Goal: Complete application form: Complete application form

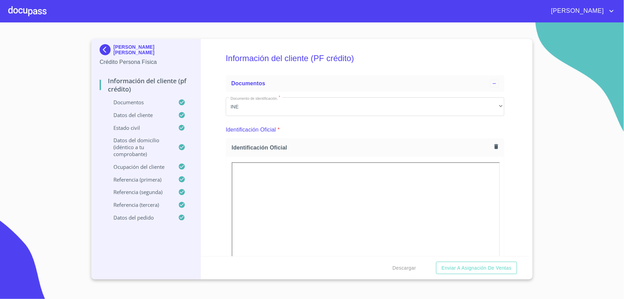
scroll to position [2391, 0]
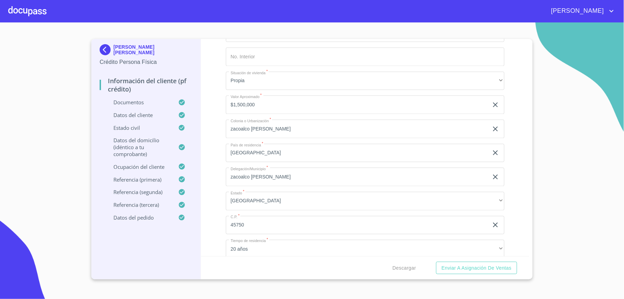
click at [105, 50] on img at bounding box center [107, 49] width 14 height 11
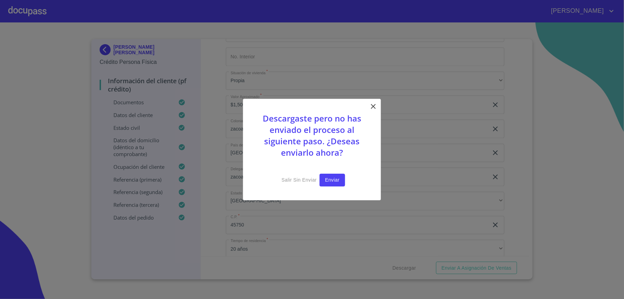
click at [334, 181] on span "Enviar" at bounding box center [332, 180] width 14 height 9
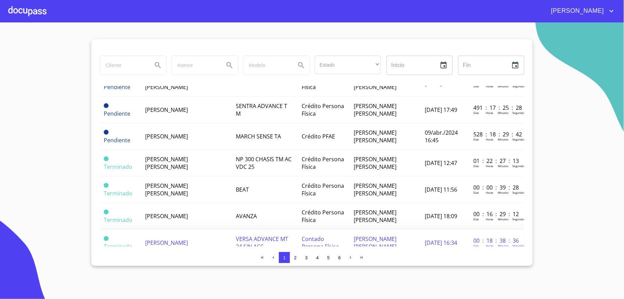
scroll to position [460, 0]
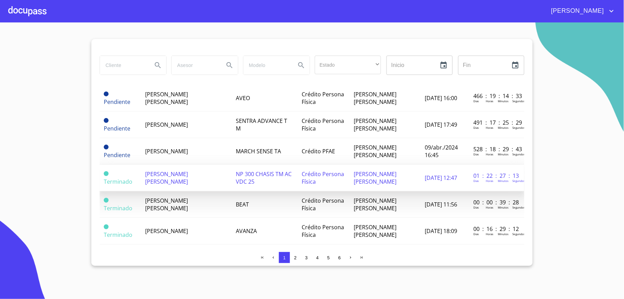
click at [195, 164] on td "[PERSON_NAME] [PERSON_NAME]" at bounding box center [186, 177] width 91 height 27
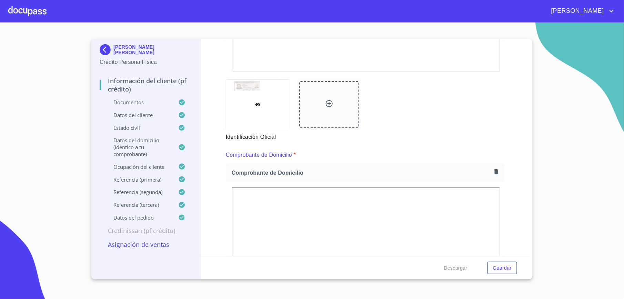
scroll to position [322, 0]
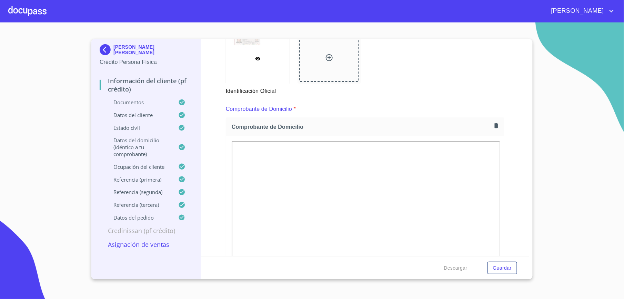
click at [362, 112] on div "Comprobante de Domicilio *" at bounding box center [365, 109] width 279 height 17
click at [494, 125] on icon "button" at bounding box center [496, 125] width 4 height 5
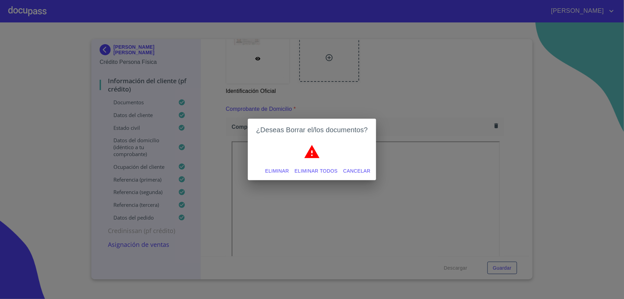
click at [279, 169] on span "Eliminar" at bounding box center [277, 171] width 24 height 9
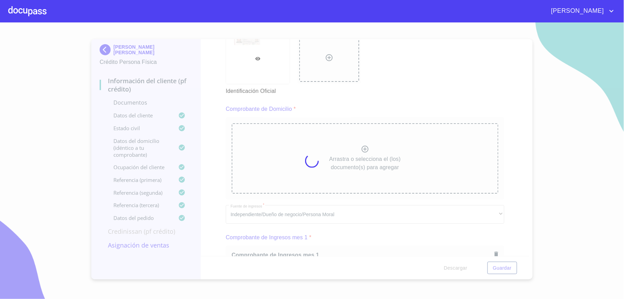
click at [315, 156] on icon at bounding box center [312, 160] width 15 height 15
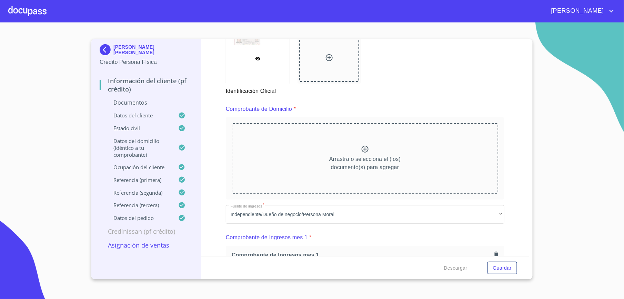
click at [347, 146] on div "Arrastra o selecciona el (los) documento(s) para agregar" at bounding box center [365, 158] width 267 height 70
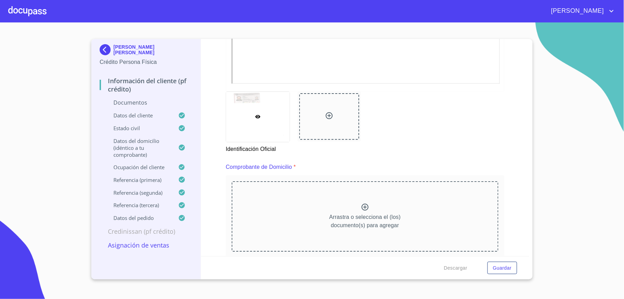
scroll to position [276, 0]
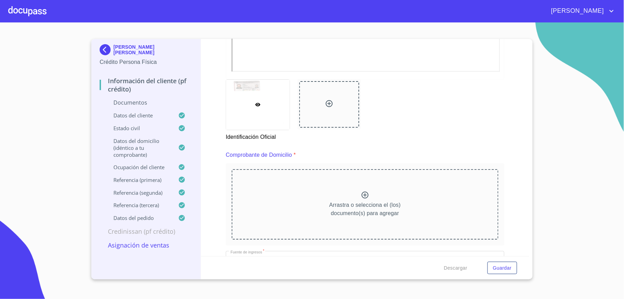
click at [341, 194] on div "Arrastra o selecciona el (los) documento(s) para agregar" at bounding box center [365, 204] width 267 height 70
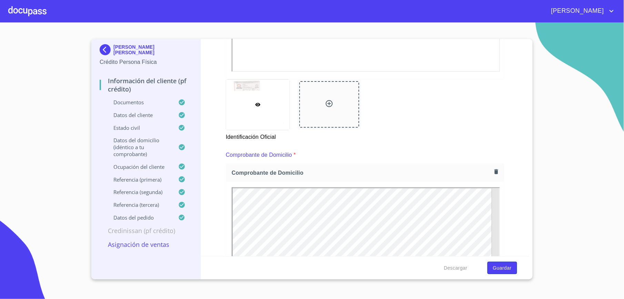
click at [505, 269] on span "Guardar" at bounding box center [502, 267] width 19 height 9
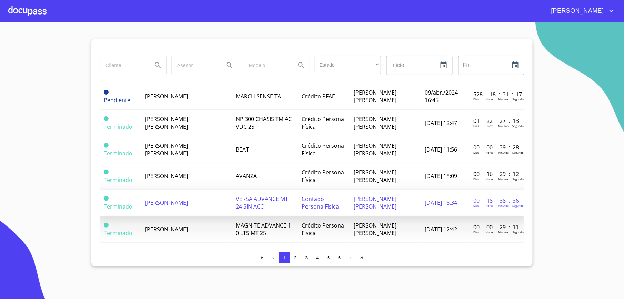
scroll to position [508, 0]
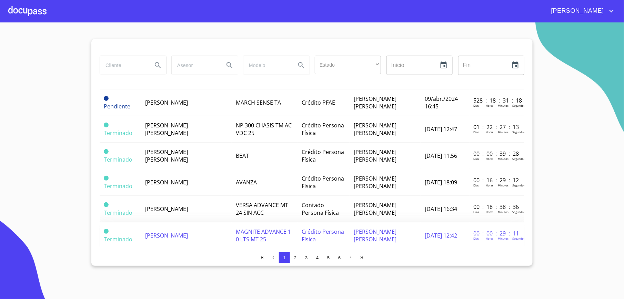
click at [186, 232] on span "[PERSON_NAME]" at bounding box center [166, 235] width 43 height 8
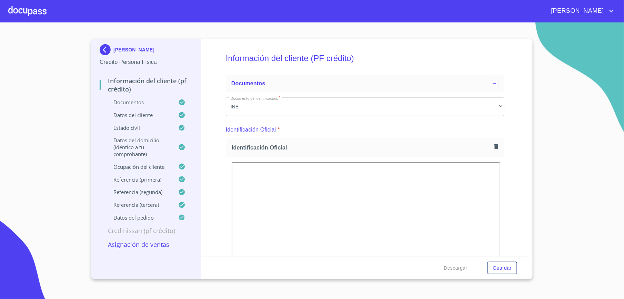
click at [144, 243] on p "Asignación de Ventas" at bounding box center [146, 244] width 93 height 8
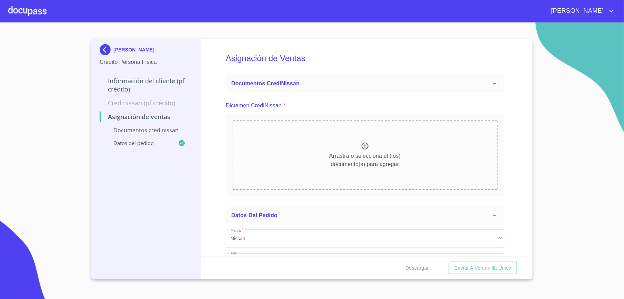
click at [340, 143] on div "Arrastra o selecciona el (los) documento(s) para agregar" at bounding box center [365, 155] width 267 height 70
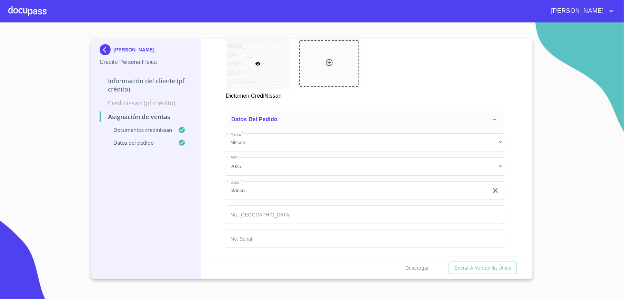
scroll to position [417, 0]
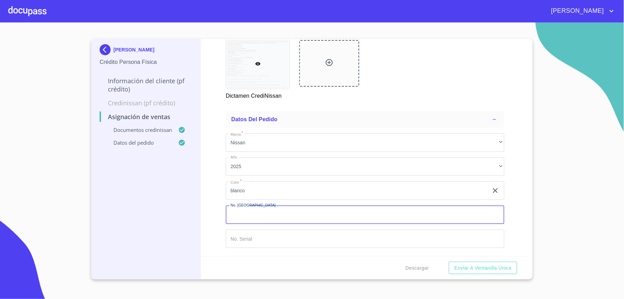
drag, startPoint x: 252, startPoint y: 213, endPoint x: 246, endPoint y: 210, distance: 6.2
click at [252, 213] on input "Marca   *" at bounding box center [365, 214] width 279 height 19
type input "149283"
click at [248, 235] on input "Marca   *" at bounding box center [365, 238] width 279 height 19
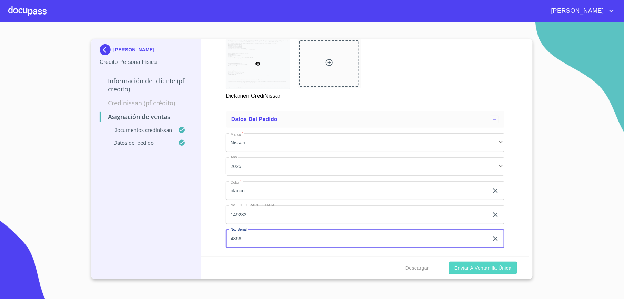
type input "4866"
click at [461, 264] on span "Enviar a Ventanilla única" at bounding box center [482, 267] width 57 height 9
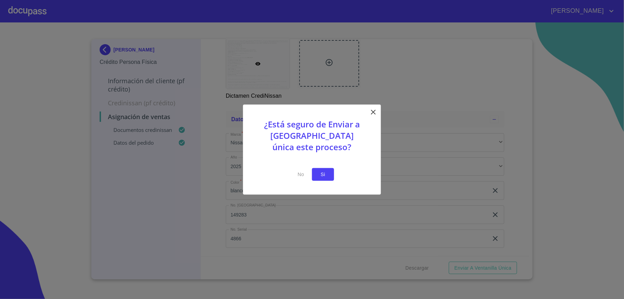
click at [326, 169] on button "Si" at bounding box center [323, 174] width 22 height 13
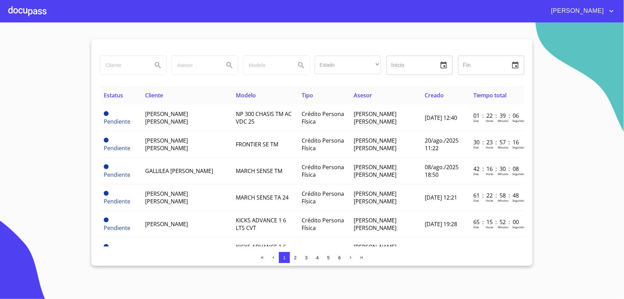
click at [123, 62] on input "search" at bounding box center [123, 65] width 47 height 19
click at [17, 9] on div at bounding box center [27, 11] width 38 height 22
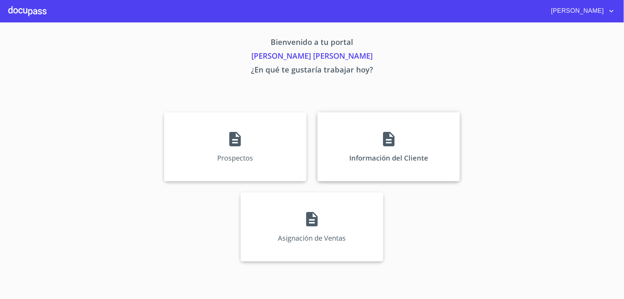
click at [366, 135] on div "Información del Cliente" at bounding box center [389, 146] width 142 height 69
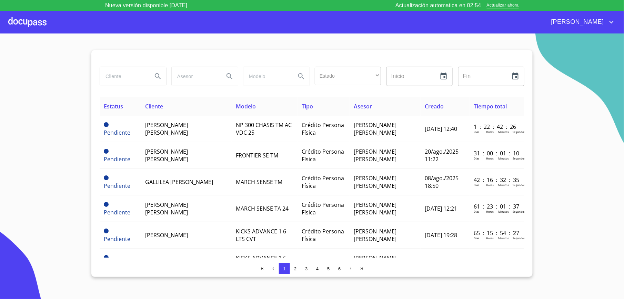
click at [123, 79] on input "search" at bounding box center [123, 76] width 47 height 19
type input "david"
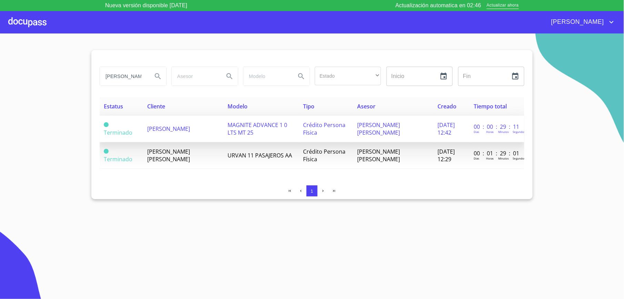
click at [165, 132] on span "[PERSON_NAME]" at bounding box center [168, 129] width 43 height 8
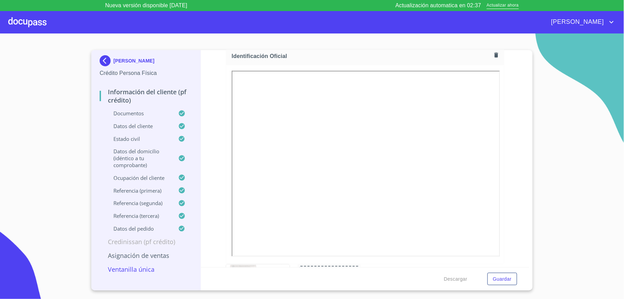
scroll to position [92, 0]
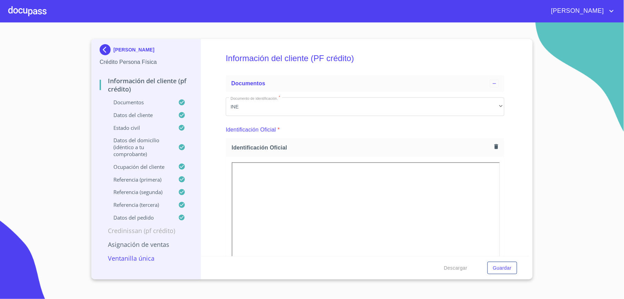
click at [108, 49] on img at bounding box center [107, 49] width 14 height 11
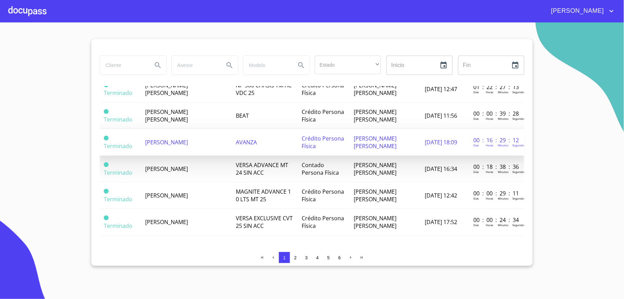
scroll to position [554, 0]
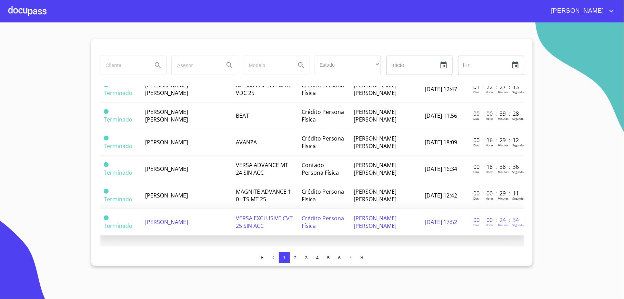
click at [188, 218] on span "[PERSON_NAME]" at bounding box center [166, 222] width 43 height 8
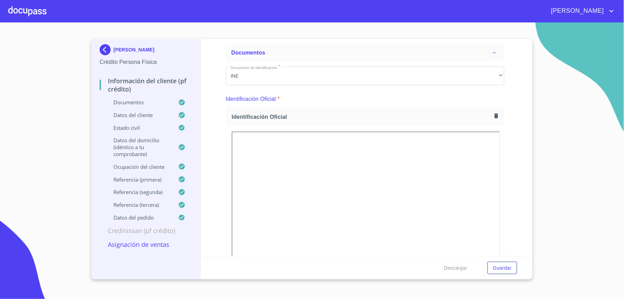
scroll to position [46, 0]
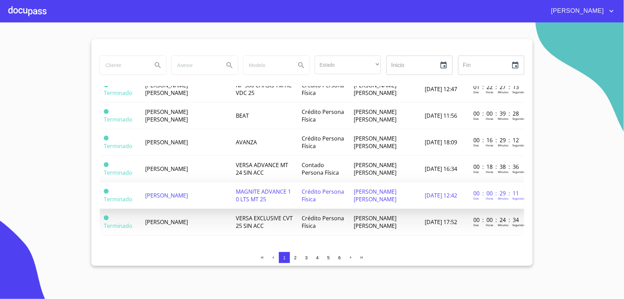
scroll to position [554, 0]
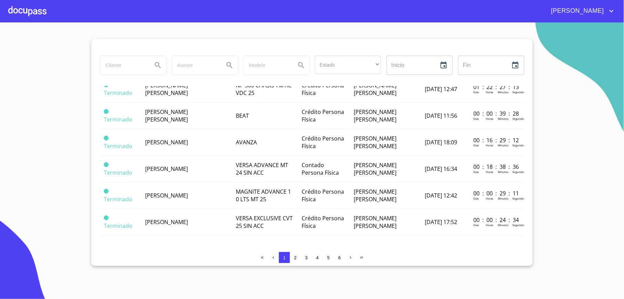
click at [292, 254] on button "2" at bounding box center [295, 257] width 11 height 11
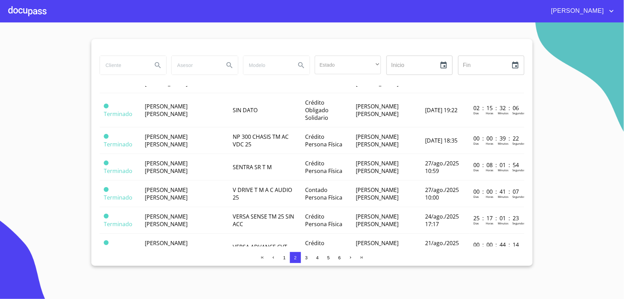
scroll to position [0, 0]
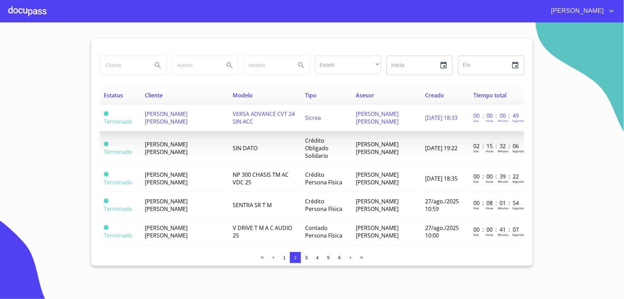
click at [158, 121] on span "[PERSON_NAME] [PERSON_NAME]" at bounding box center [166, 117] width 43 height 15
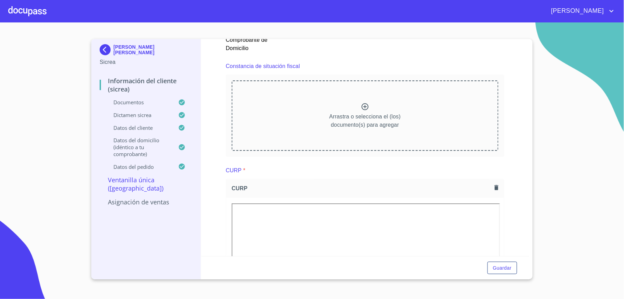
scroll to position [643, 0]
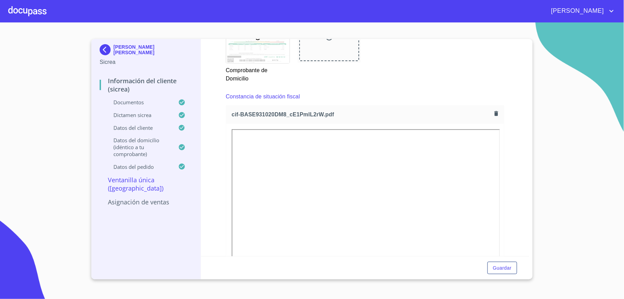
click at [221, 112] on div "Información del Cliente (Sicrea) Documentos Documento de identificación.   * IN…" at bounding box center [365, 147] width 329 height 217
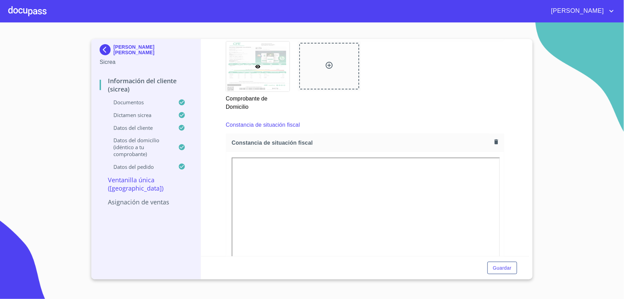
scroll to position [598, 0]
